Goal: Check status: Check status

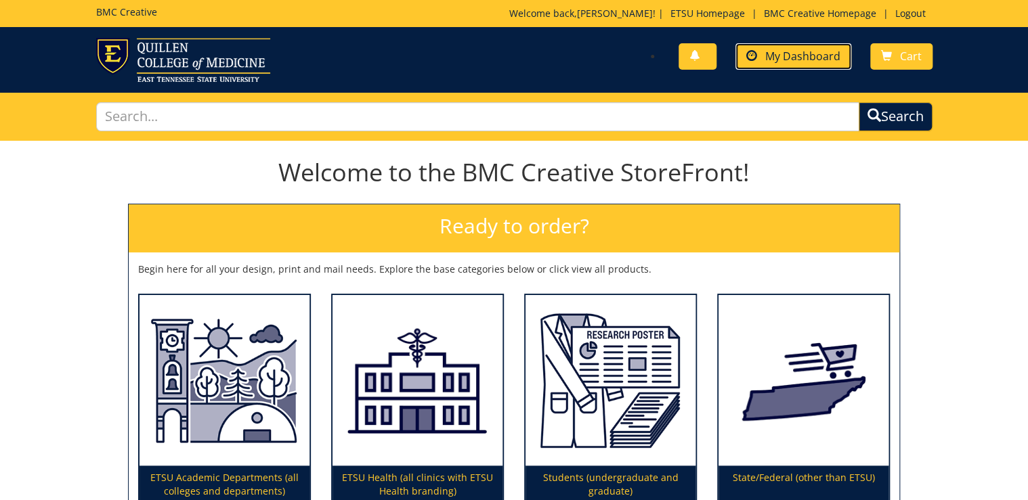
click at [800, 53] on span "My Dashboard" at bounding box center [802, 56] width 75 height 15
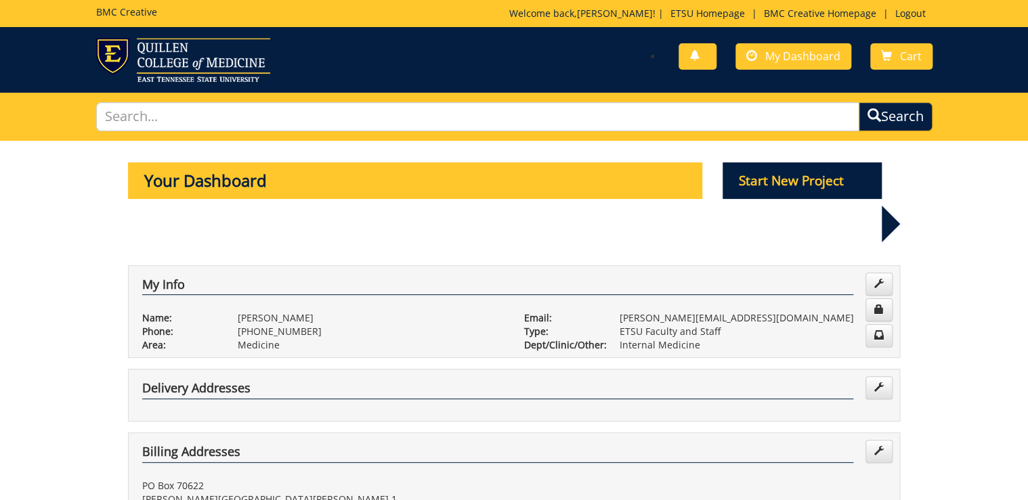
scroll to position [325, 0]
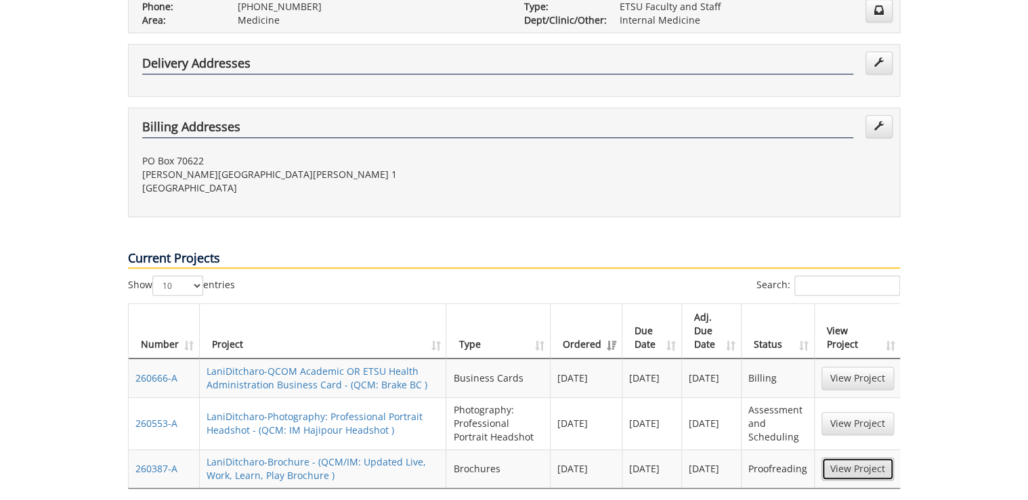
click at [880, 458] on link "View Project" at bounding box center [857, 469] width 72 height 23
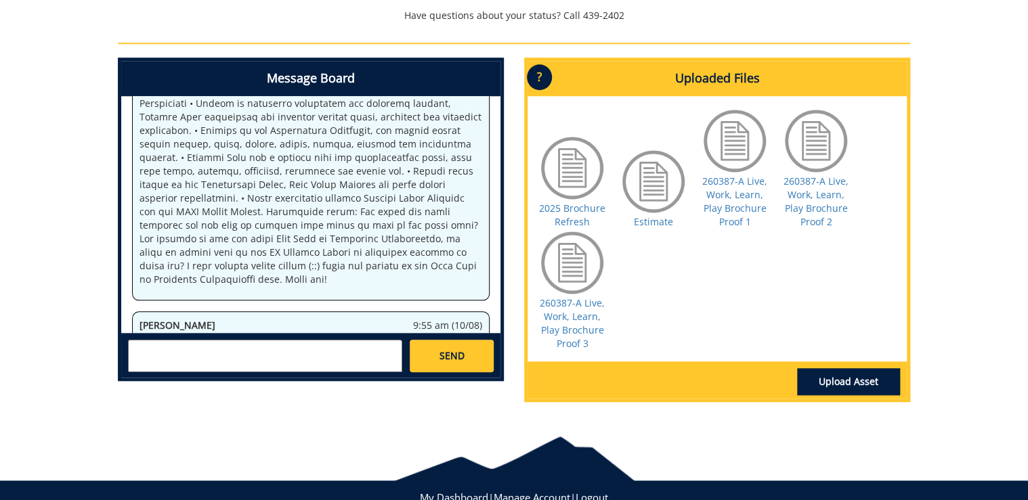
scroll to position [584, 0]
